Goal: Information Seeking & Learning: Learn about a topic

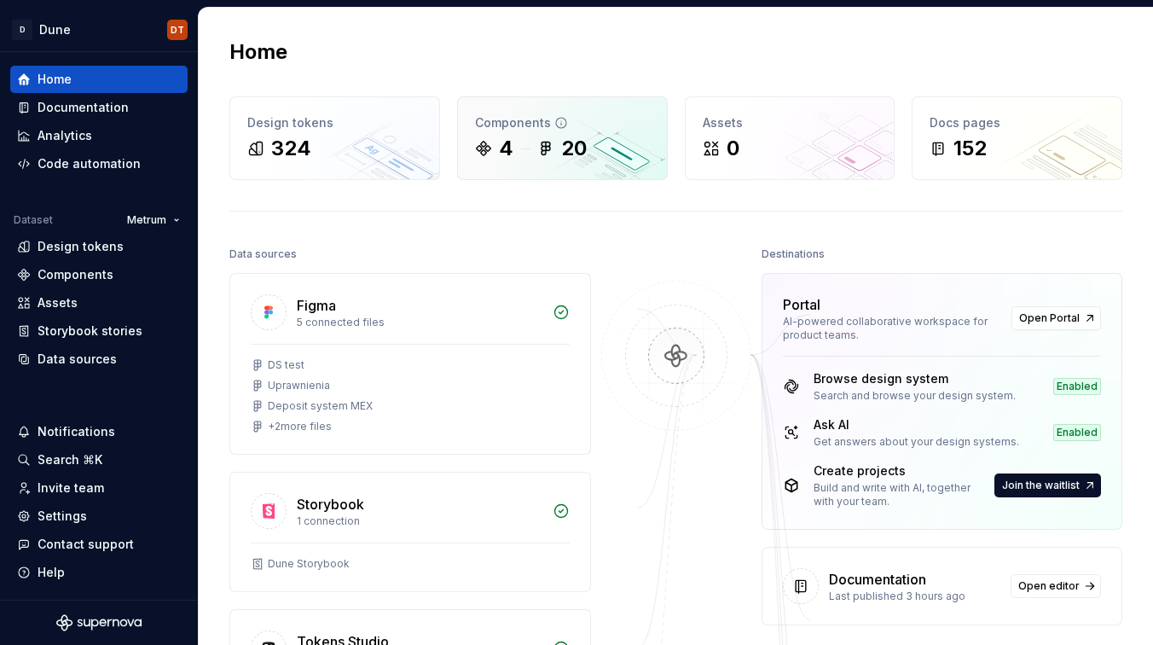
click at [513, 166] on div "Components 4 20" at bounding box center [562, 138] width 209 height 82
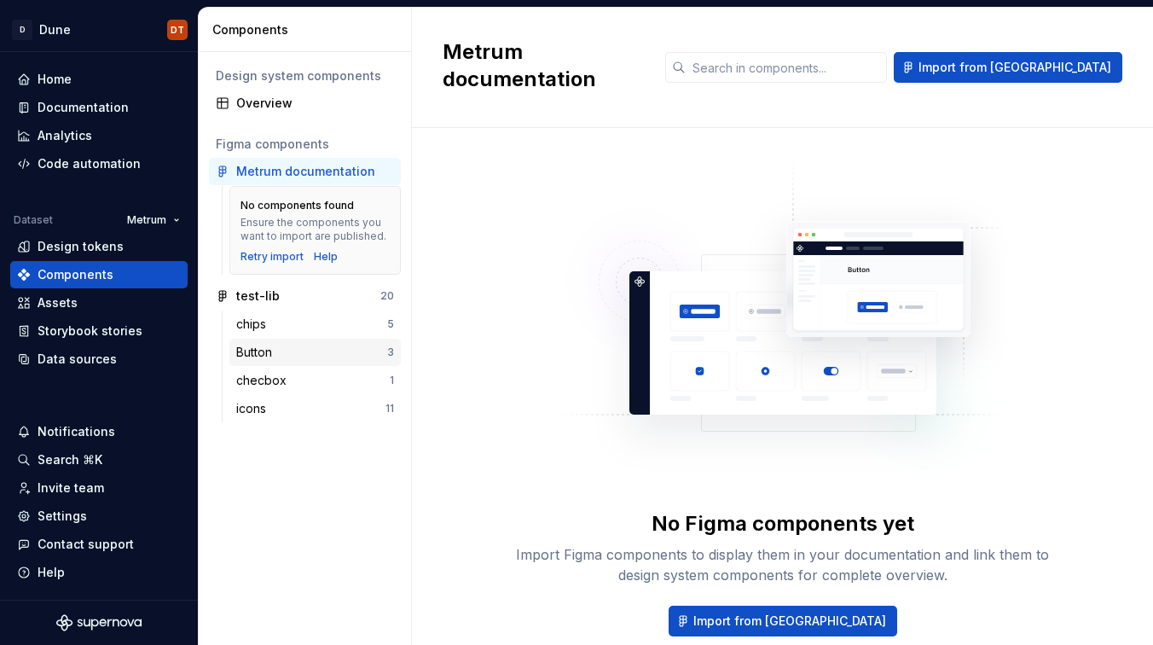
click at [270, 348] on div "Button" at bounding box center [257, 352] width 43 height 17
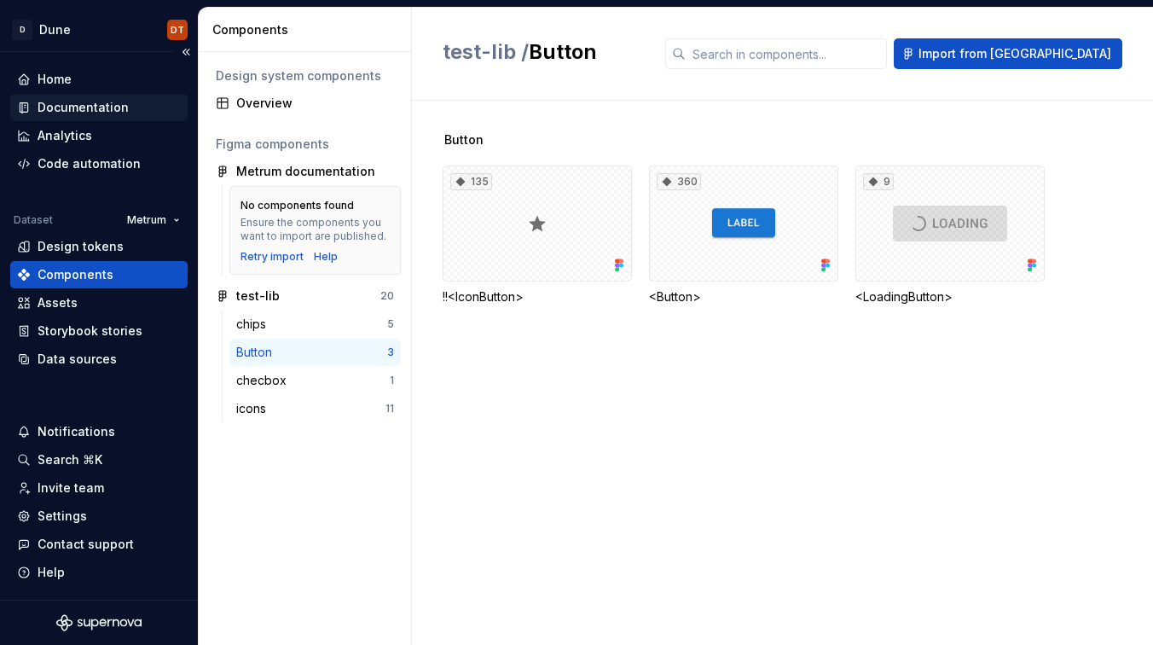
click at [102, 108] on div "Documentation" at bounding box center [83, 107] width 91 height 17
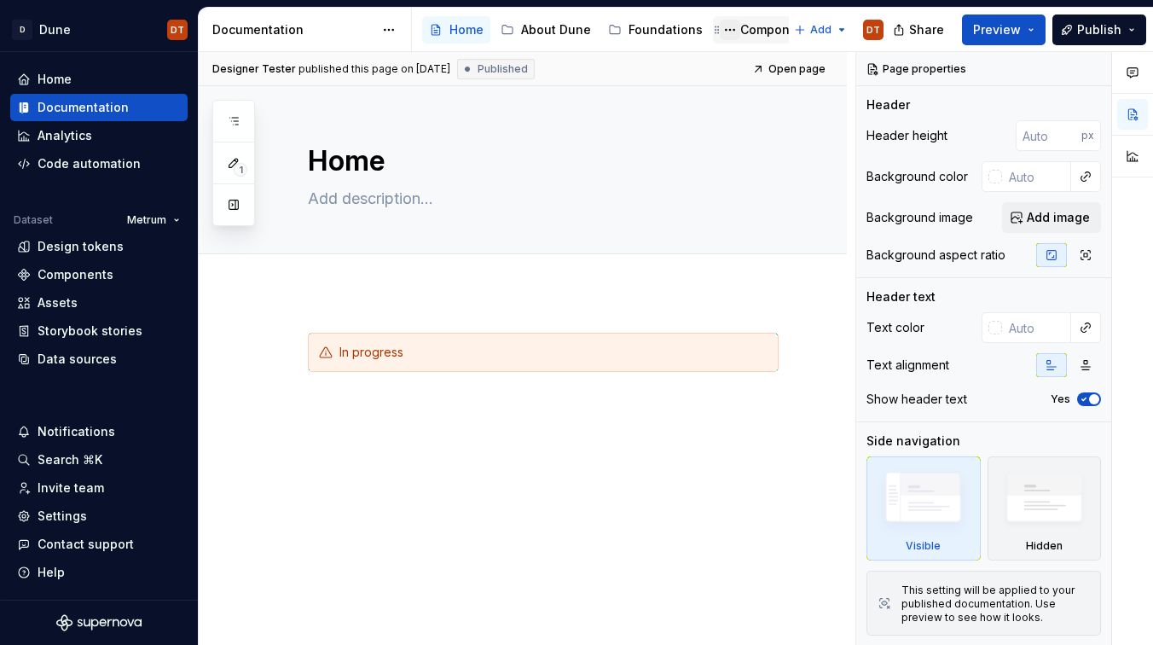
click at [721, 30] on button "Page tree" at bounding box center [730, 30] width 20 height 20
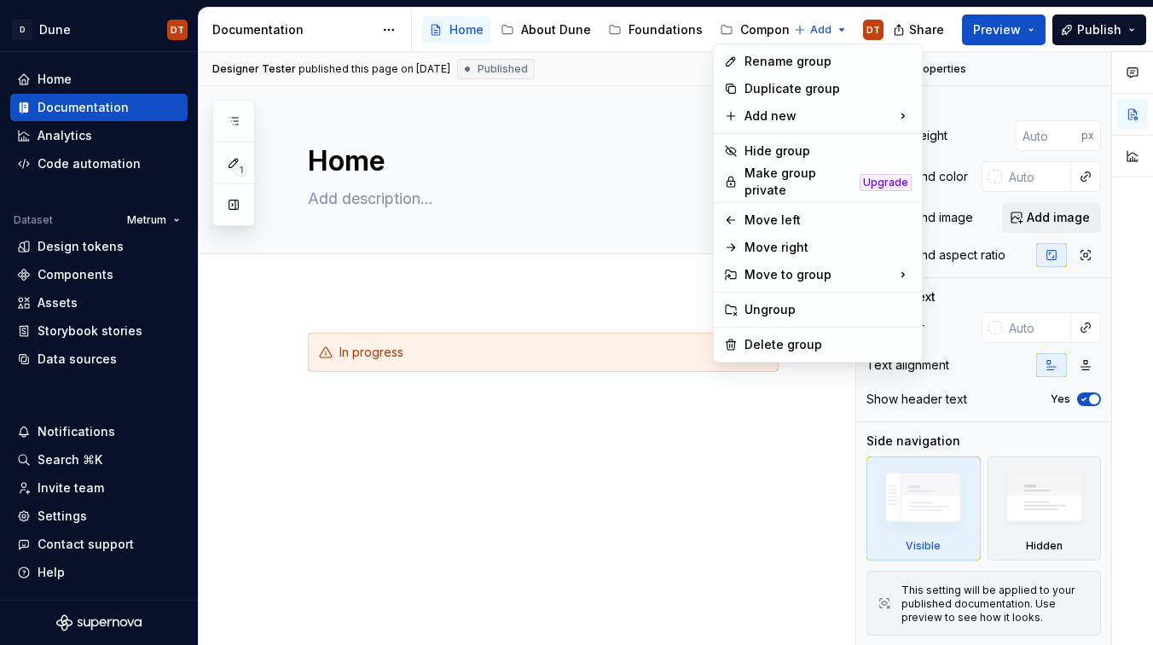
click at [758, 28] on html "D Dune DT Home Documentation Analytics Code automation Dataset Metrum Design to…" at bounding box center [576, 322] width 1153 height 645
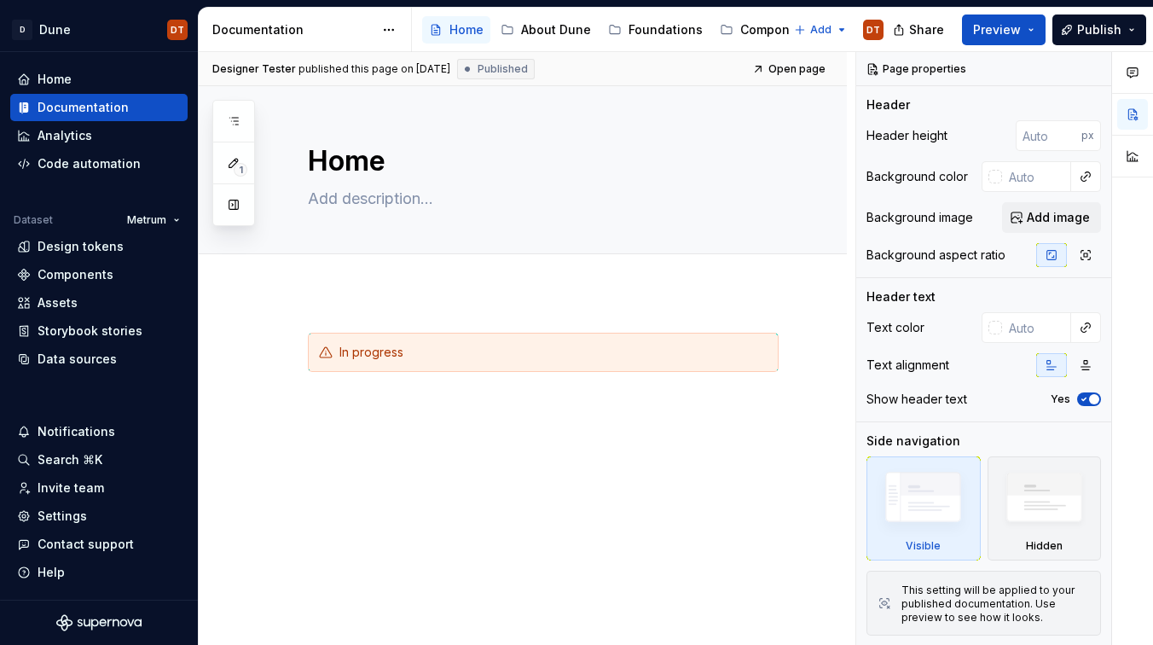
click at [758, 28] on div "Components" at bounding box center [779, 29] width 76 height 17
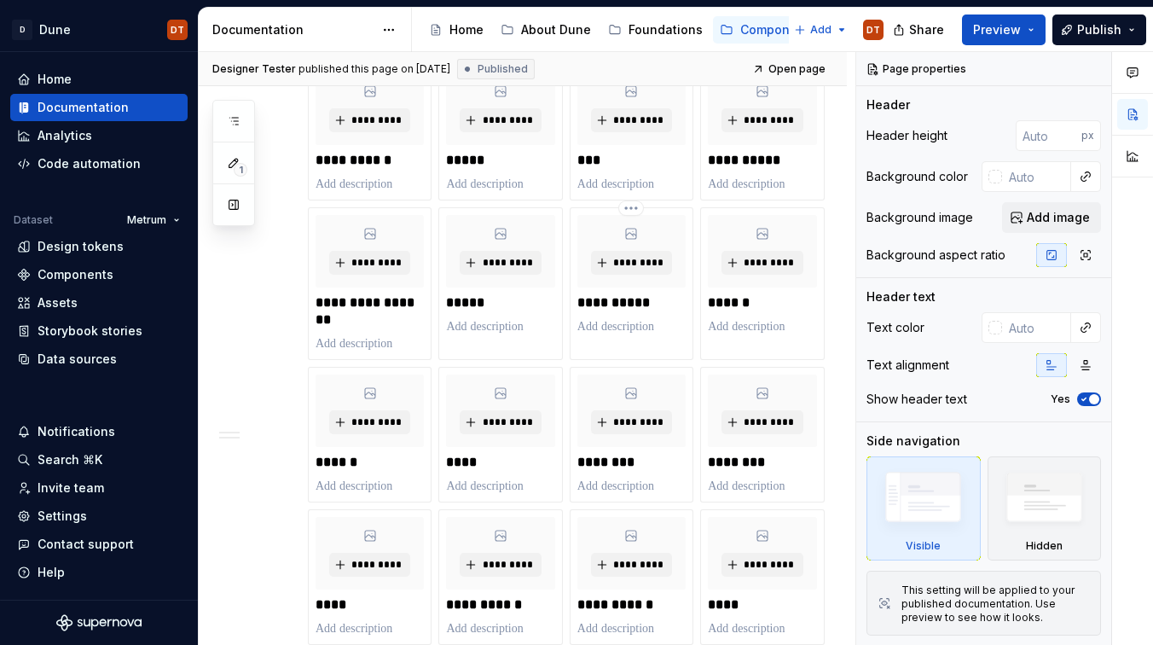
scroll to position [590, 0]
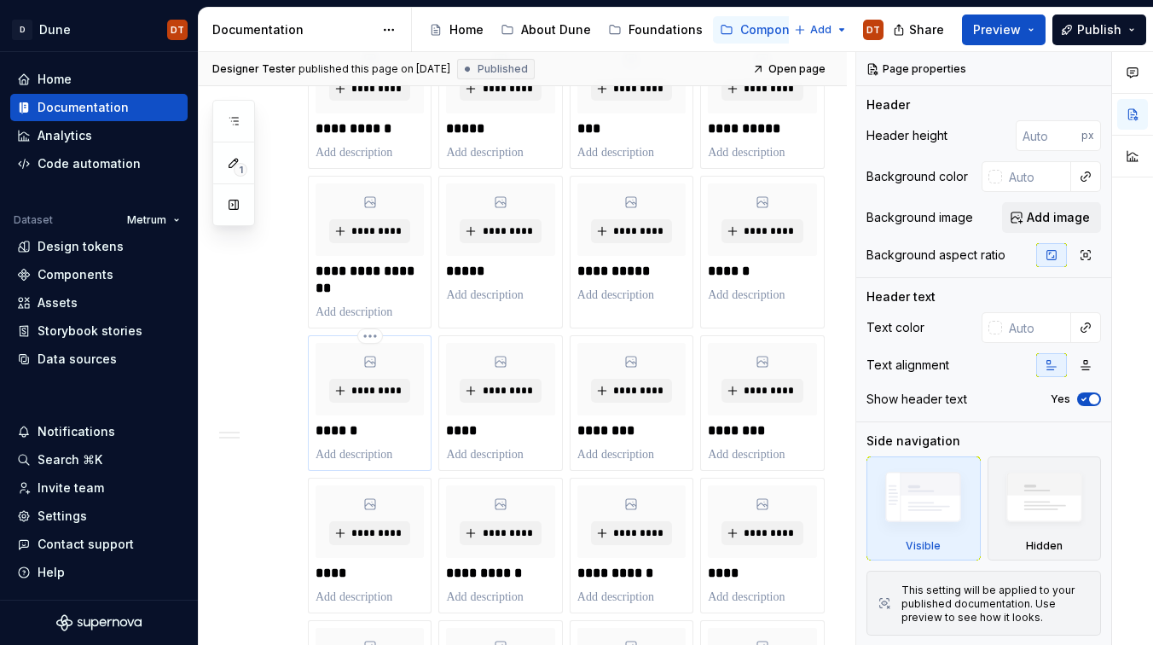
click at [426, 439] on div "********* ******" at bounding box center [370, 403] width 124 height 136
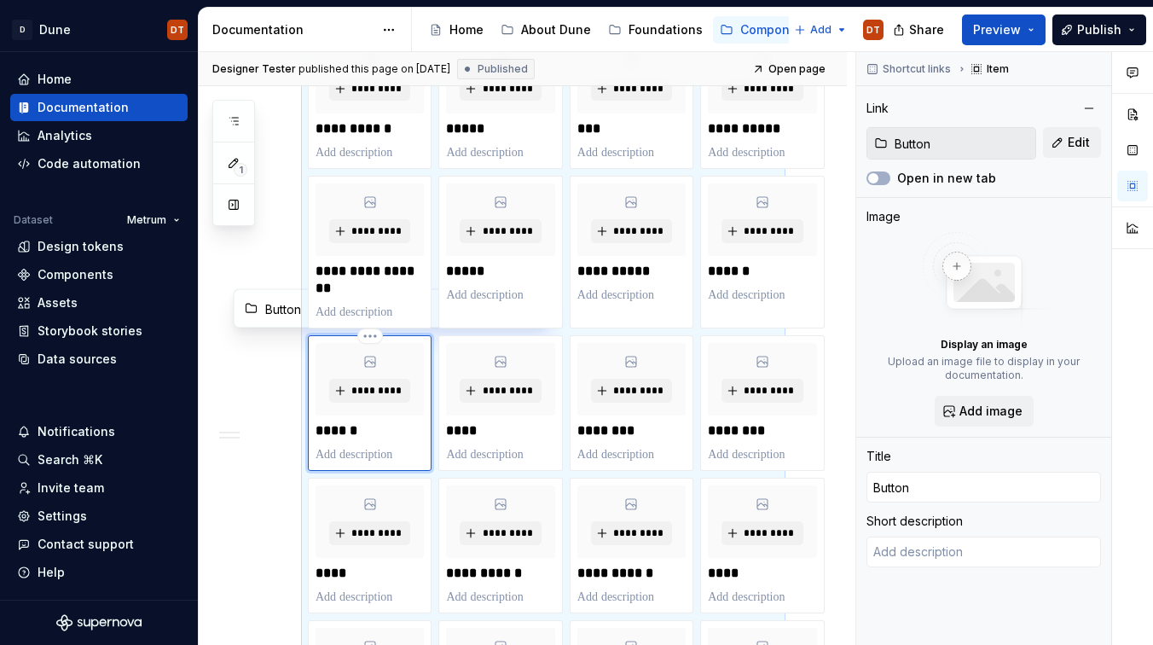
click at [426, 439] on div "********* ******" at bounding box center [370, 403] width 124 height 136
drag, startPoint x: 1012, startPoint y: 33, endPoint x: 1007, endPoint y: 41, distance: 9.2
click at [1012, 33] on span "Preview" at bounding box center [997, 29] width 48 height 17
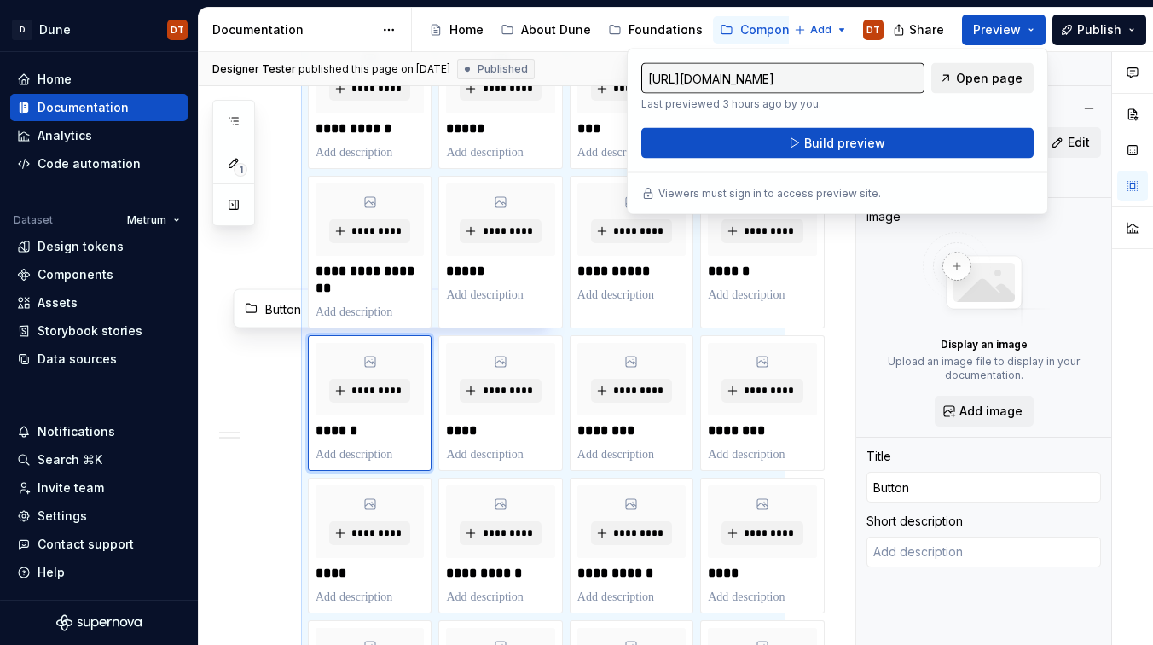
click at [1009, 78] on span "Open page" at bounding box center [989, 78] width 67 height 17
type textarea "*"
